Goal: Task Accomplishment & Management: Complete application form

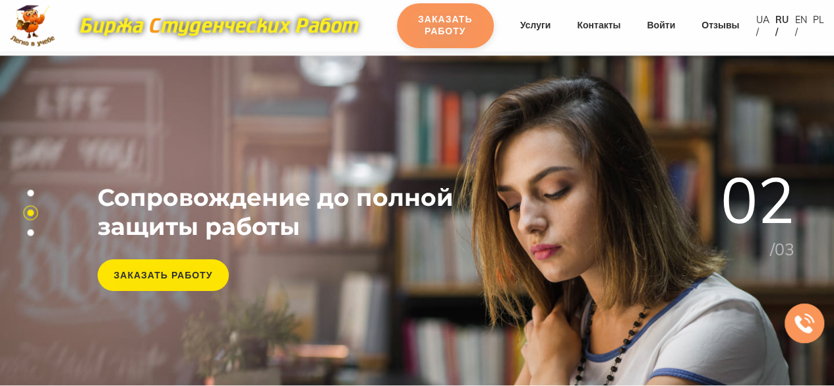
click at [450, 22] on link "Заказать работу" at bounding box center [445, 25] width 97 height 45
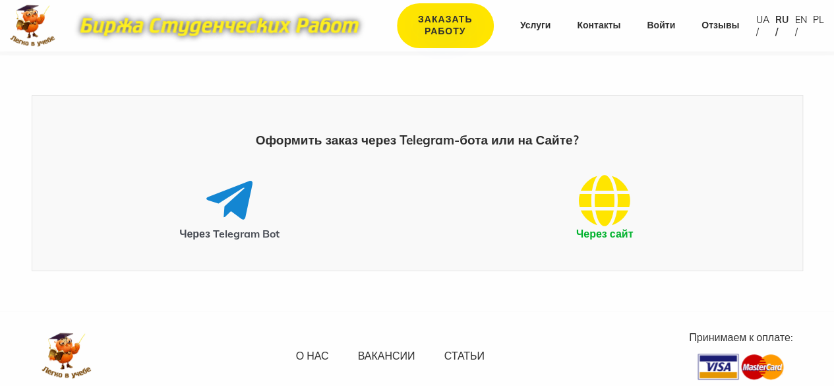
click at [592, 191] on icon at bounding box center [604, 200] width 51 height 53
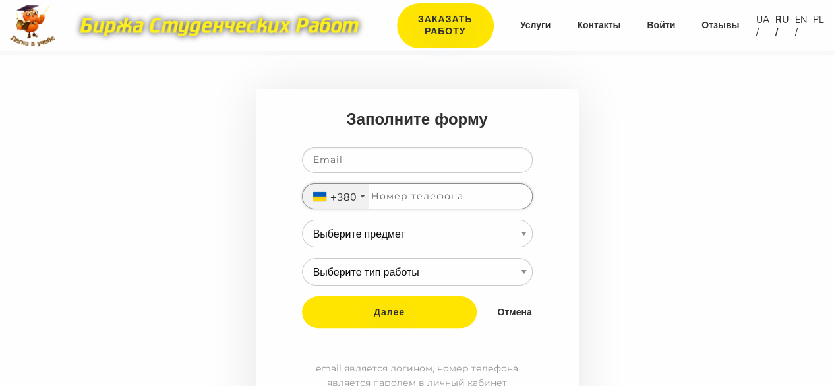
click at [451, 190] on input "tel" at bounding box center [417, 196] width 231 height 26
type input "660113486"
click at [397, 163] on input "email" at bounding box center [417, 160] width 231 height 26
type input "SEU90@ukr.net"
click at [451, 233] on select "Выберите предмет АПП (Автоматизация производственных процессов) Административно…" at bounding box center [417, 234] width 231 height 28
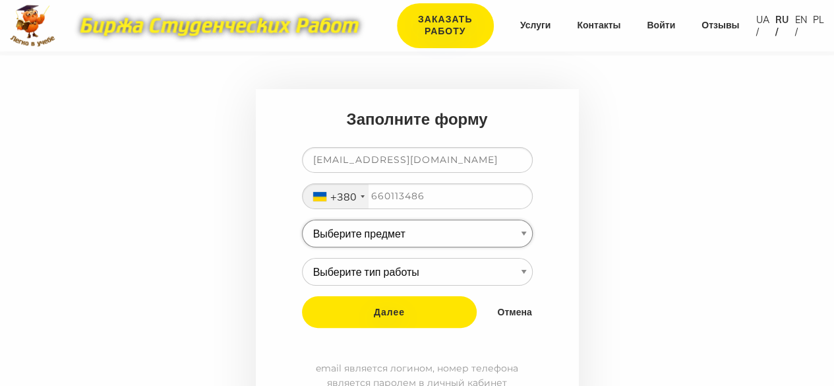
select select "93"
click at [302, 220] on select "Выберите предмет АПП (Автоматизация производственных процессов) Административно…" at bounding box center [417, 234] width 231 height 28
click at [520, 267] on select "Выберите тип работы Аннотация Бакалаврская Диплом Доклад Доработка работы Друго…" at bounding box center [417, 272] width 231 height 28
select select "3"
click at [302, 258] on select "Выберите тип работы Аннотация Бакалаврская Диплом Доклад Доработка работы Друго…" at bounding box center [417, 272] width 231 height 28
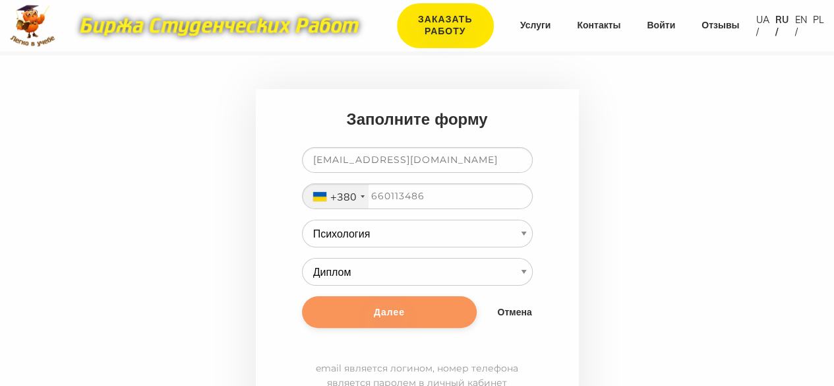
click at [396, 312] on input "Далее" at bounding box center [389, 312] width 175 height 32
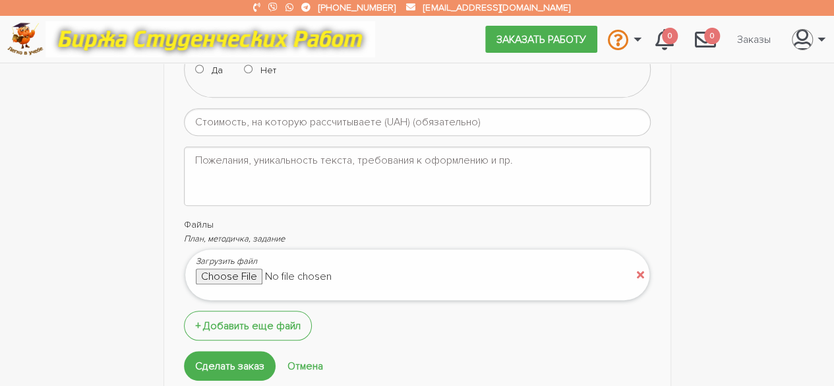
scroll to position [410, 0]
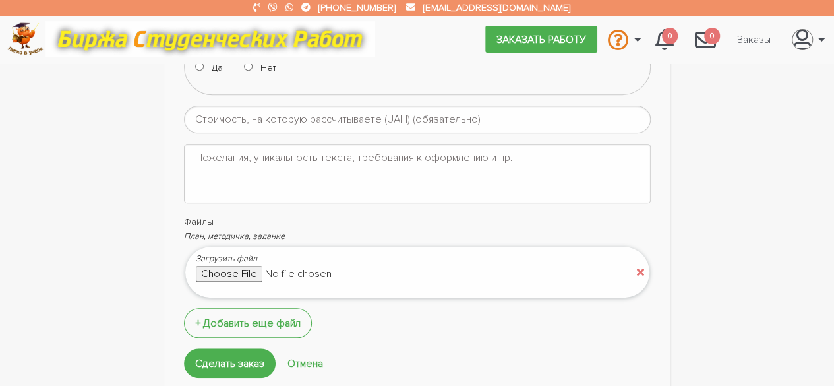
click at [245, 271] on input "file" at bounding box center [308, 274] width 224 height 16
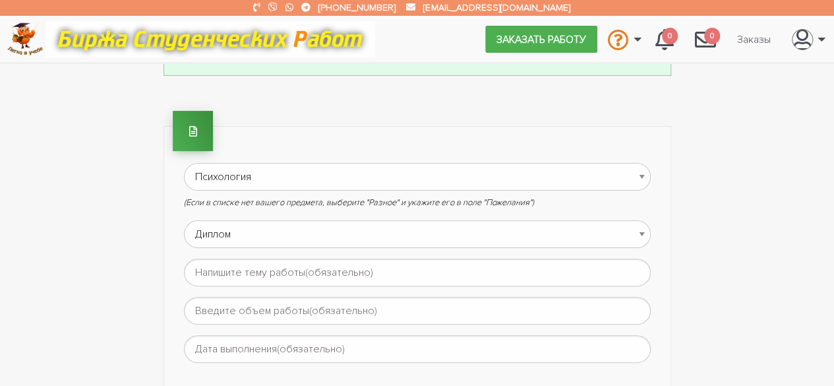
scroll to position [55, 0]
click at [377, 272] on input "text" at bounding box center [417, 274] width 467 height 28
type input "Приложила файл с темами"
click at [365, 305] on input "text" at bounding box center [417, 312] width 467 height 28
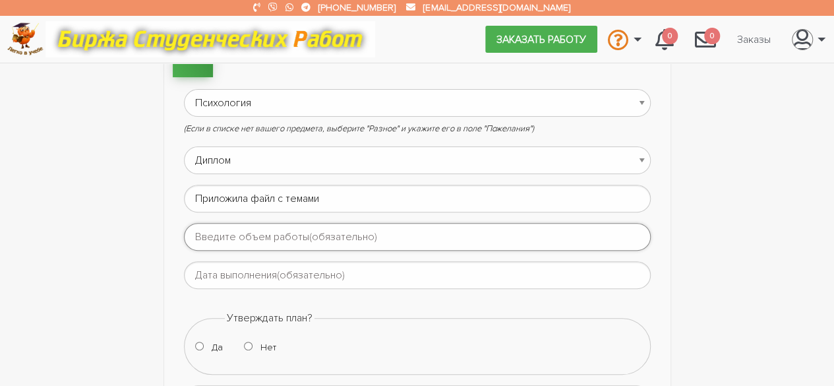
scroll to position [137, 0]
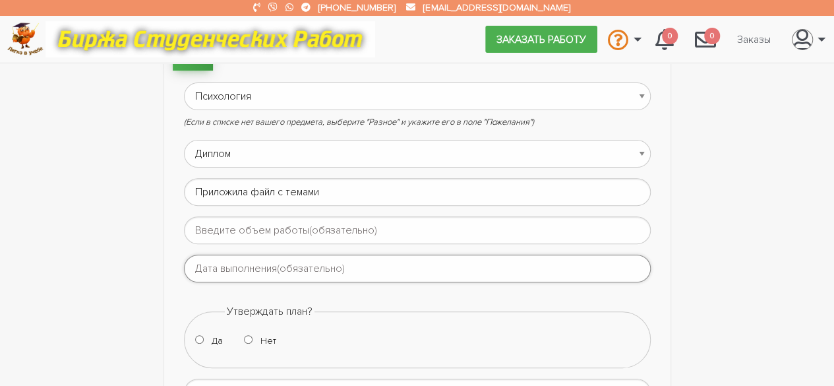
click at [285, 268] on input "text" at bounding box center [417, 269] width 467 height 28
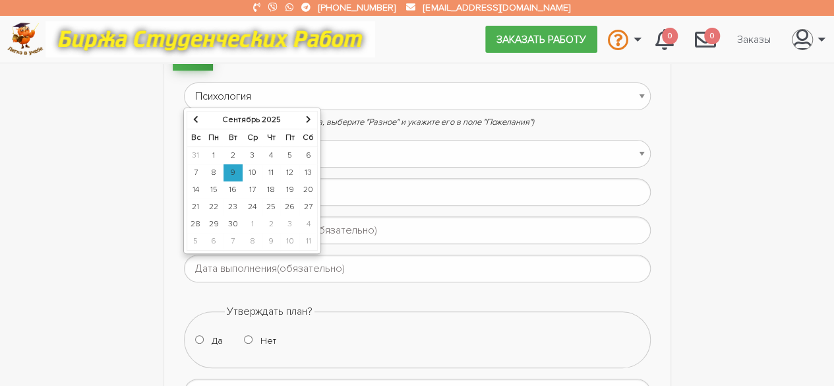
click at [306, 121] on icon at bounding box center [308, 119] width 5 height 8
click at [249, 187] on td "15" at bounding box center [253, 189] width 20 height 17
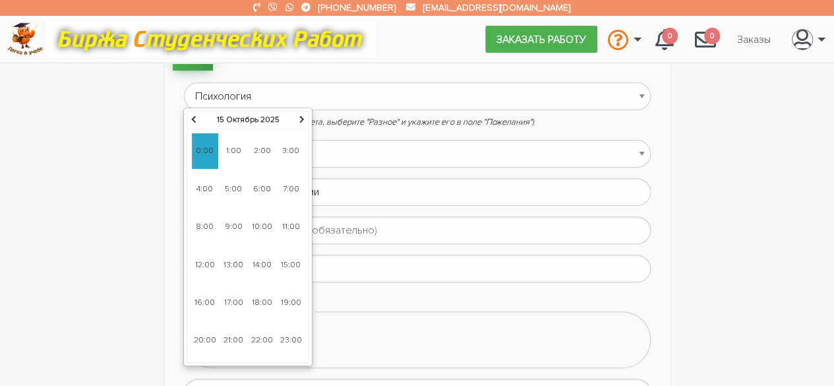
click at [236, 263] on span "13:00" at bounding box center [233, 265] width 26 height 36
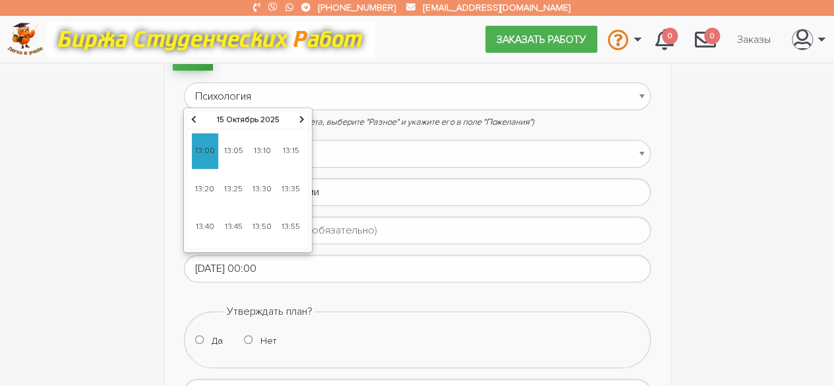
type input "15-10-2025 13:00"
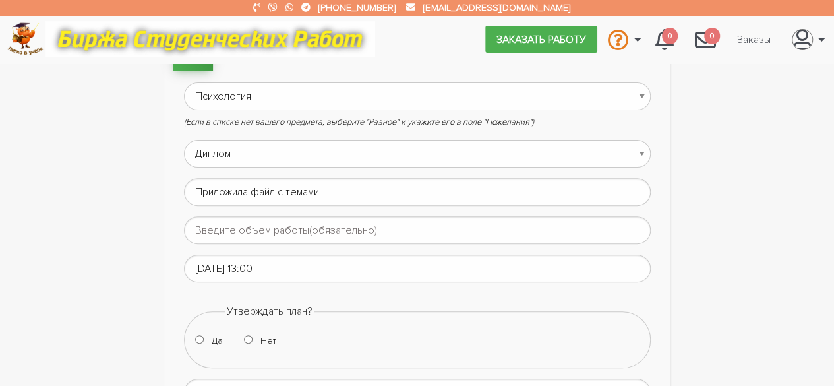
click at [199, 335] on input "Да" at bounding box center [199, 339] width 9 height 9
radio input "true"
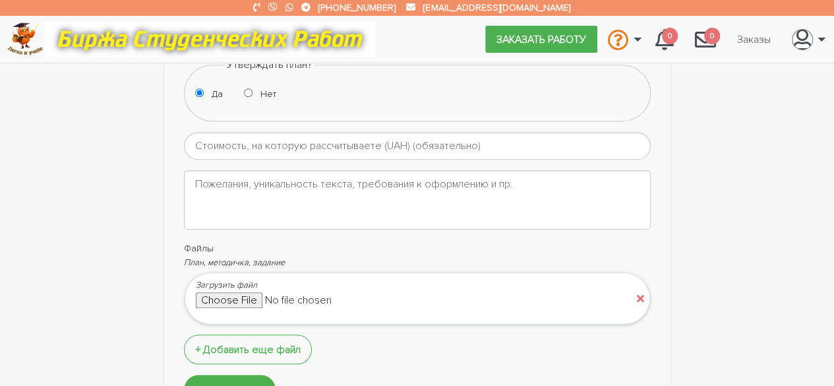
scroll to position [394, 0]
